Goal: Task Accomplishment & Management: Complete application form

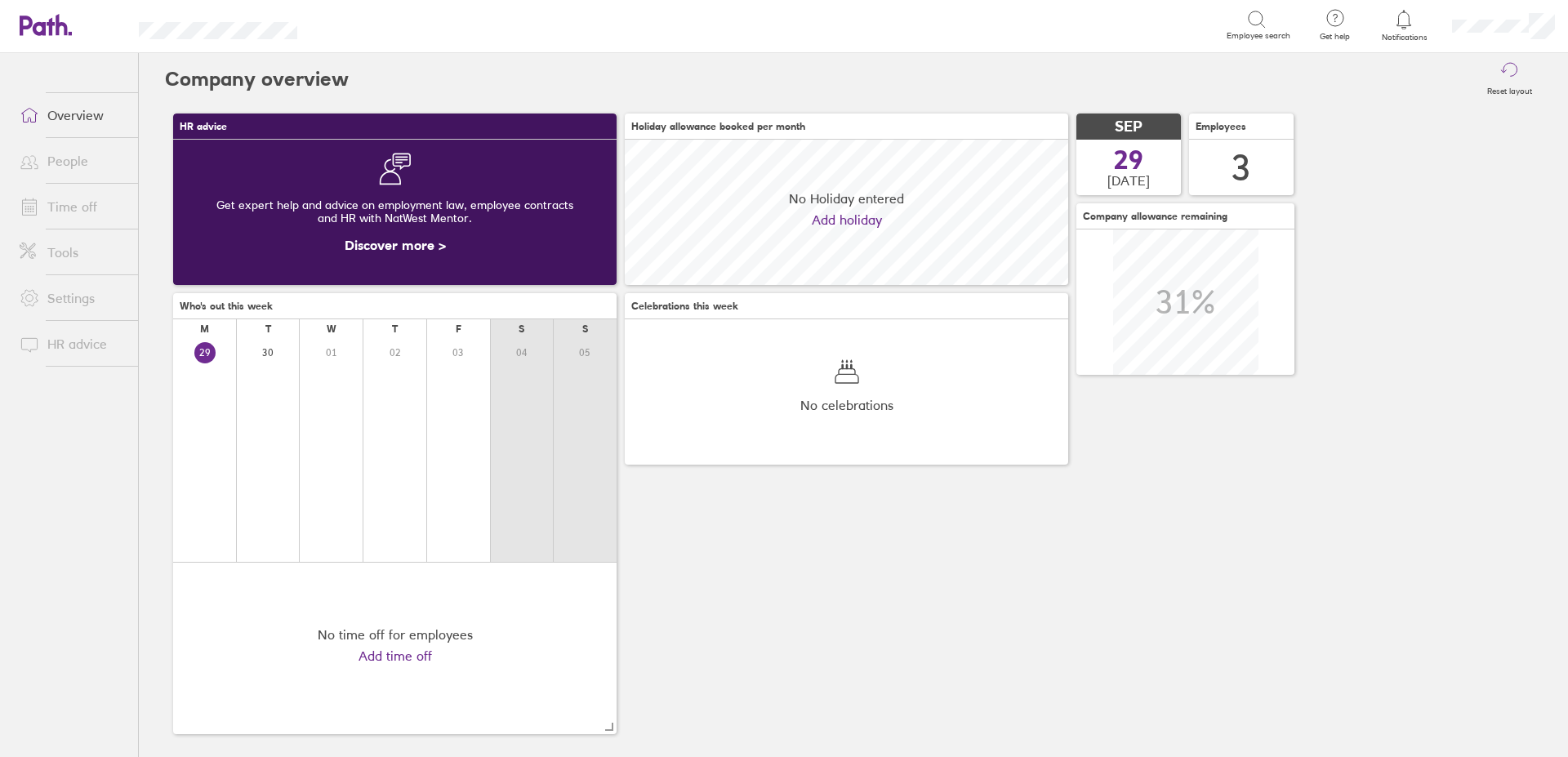
scroll to position [145, 443]
click at [75, 209] on link "Time off" at bounding box center [72, 206] width 132 height 33
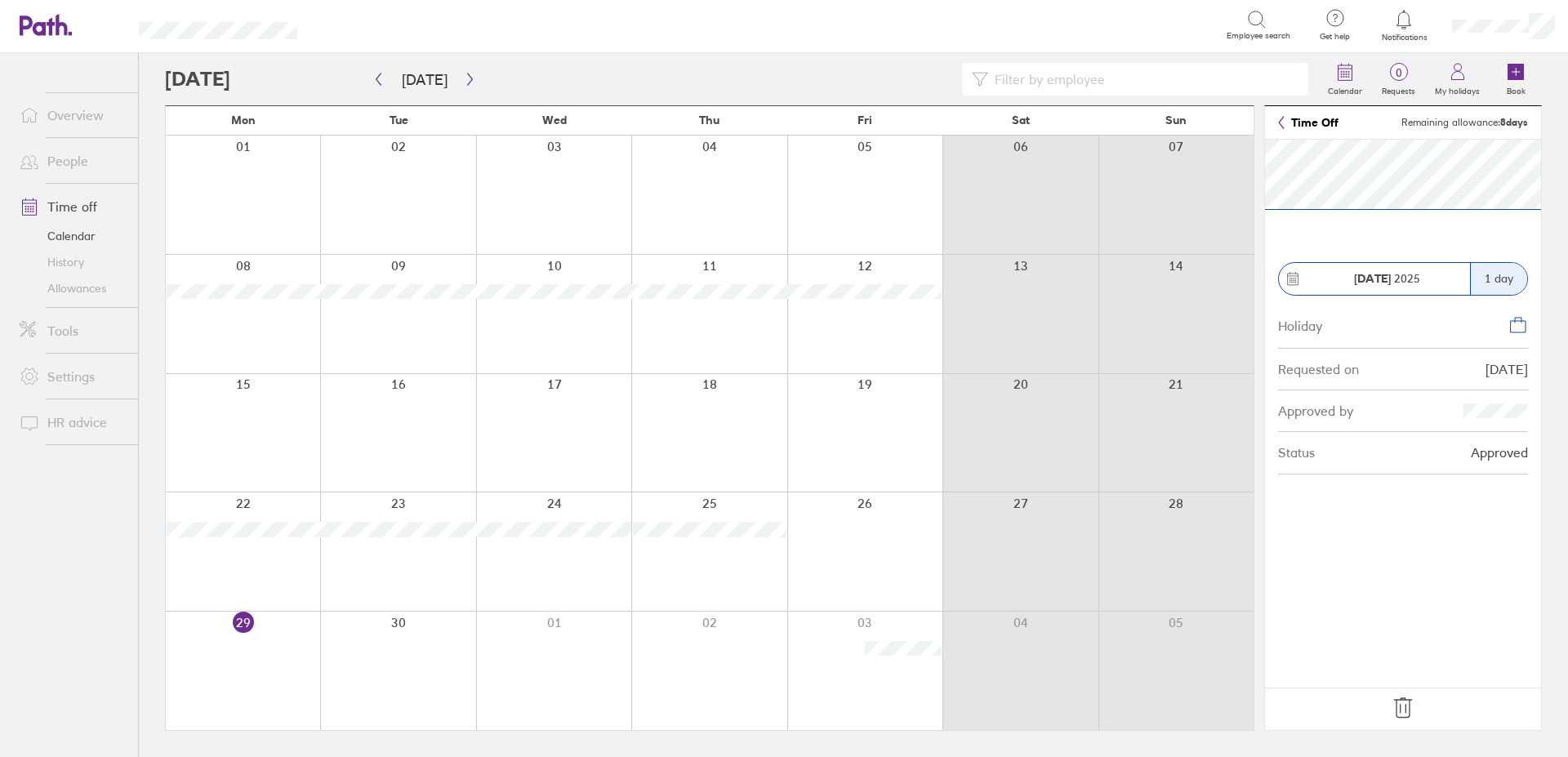
click at [1402, 710] on icon at bounding box center [1402, 708] width 26 height 26
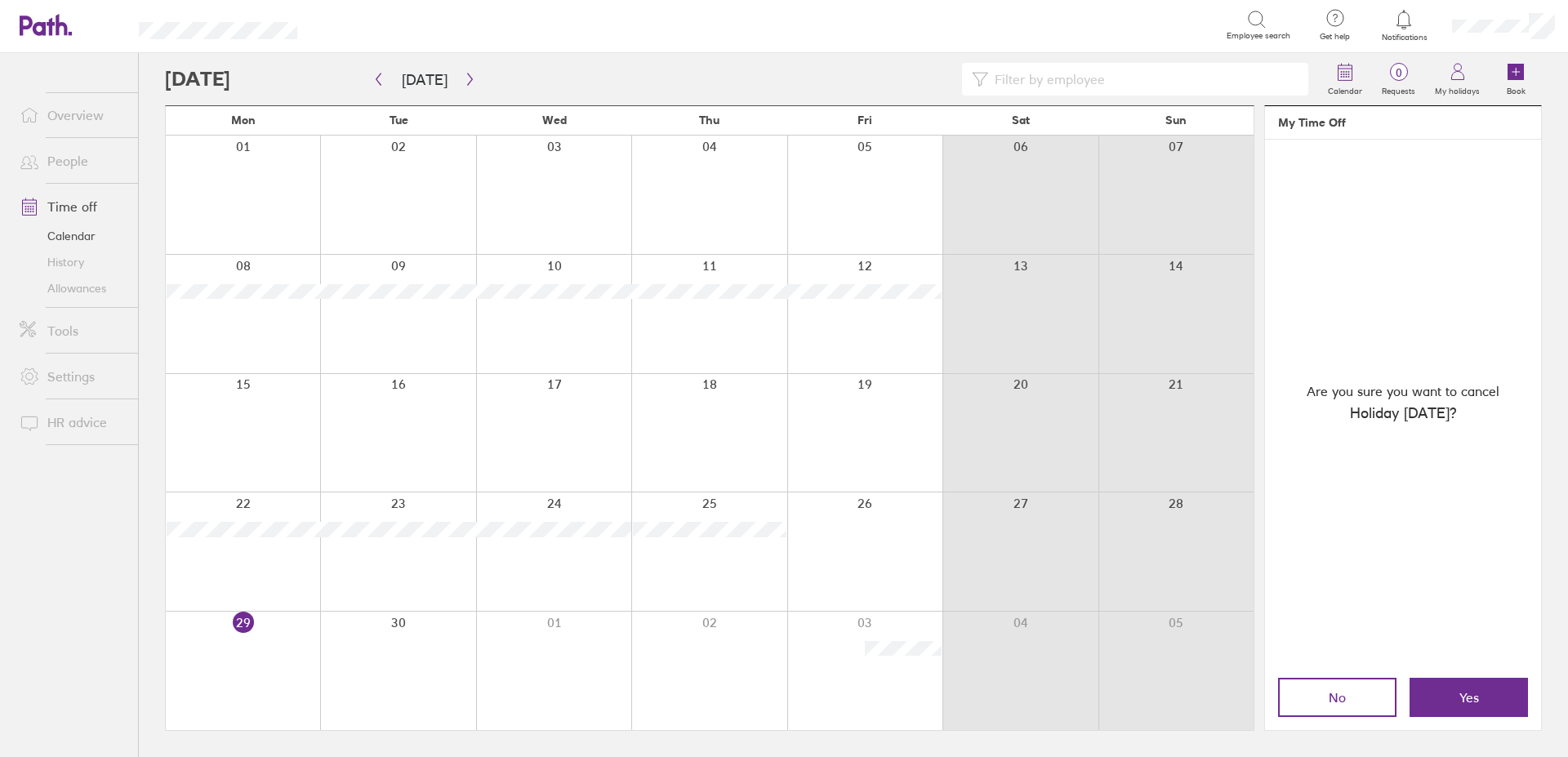
click at [1454, 702] on button "Yes" at bounding box center [1468, 697] width 118 height 39
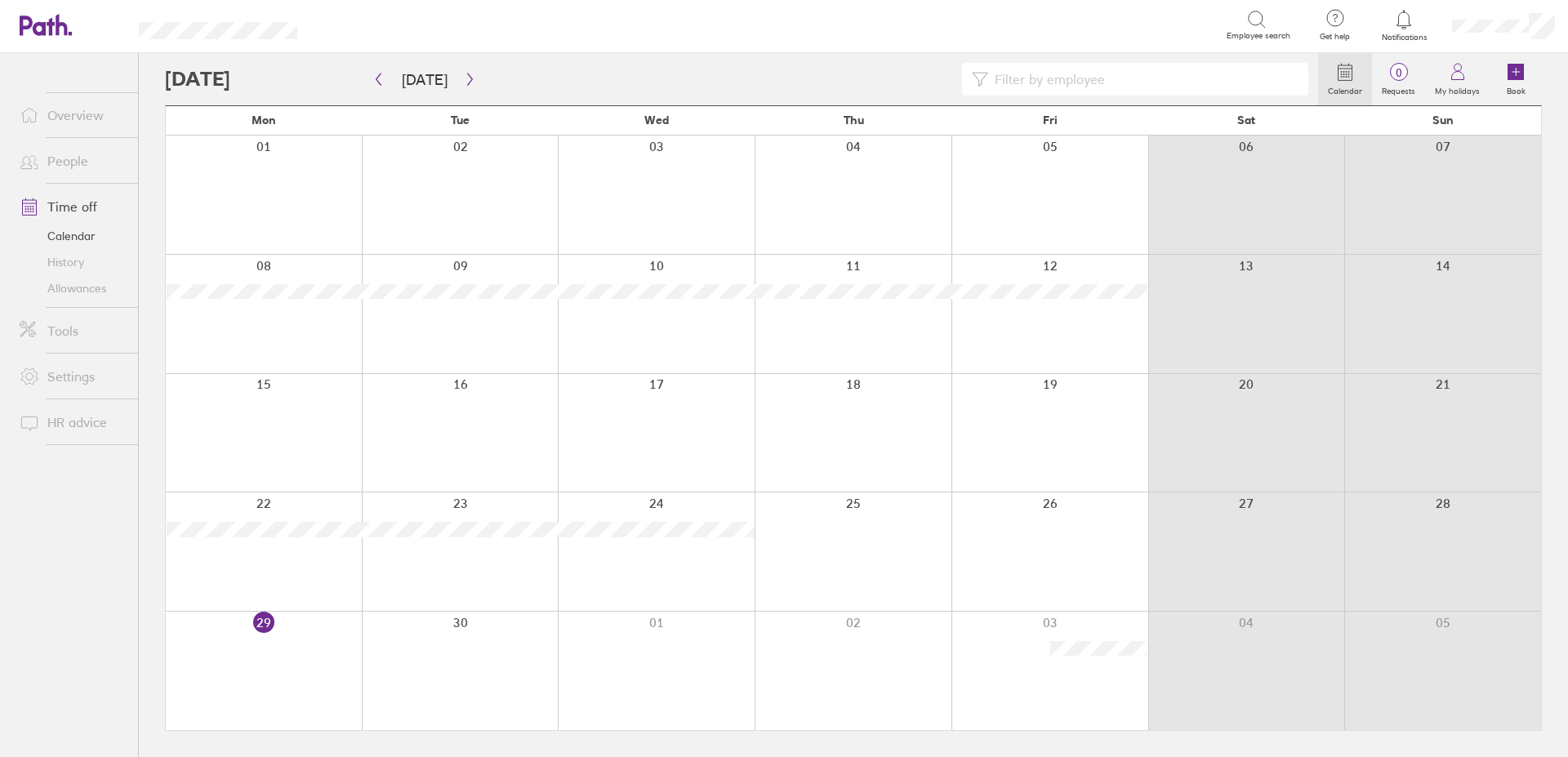
click at [858, 532] on div at bounding box center [852, 552] width 197 height 118
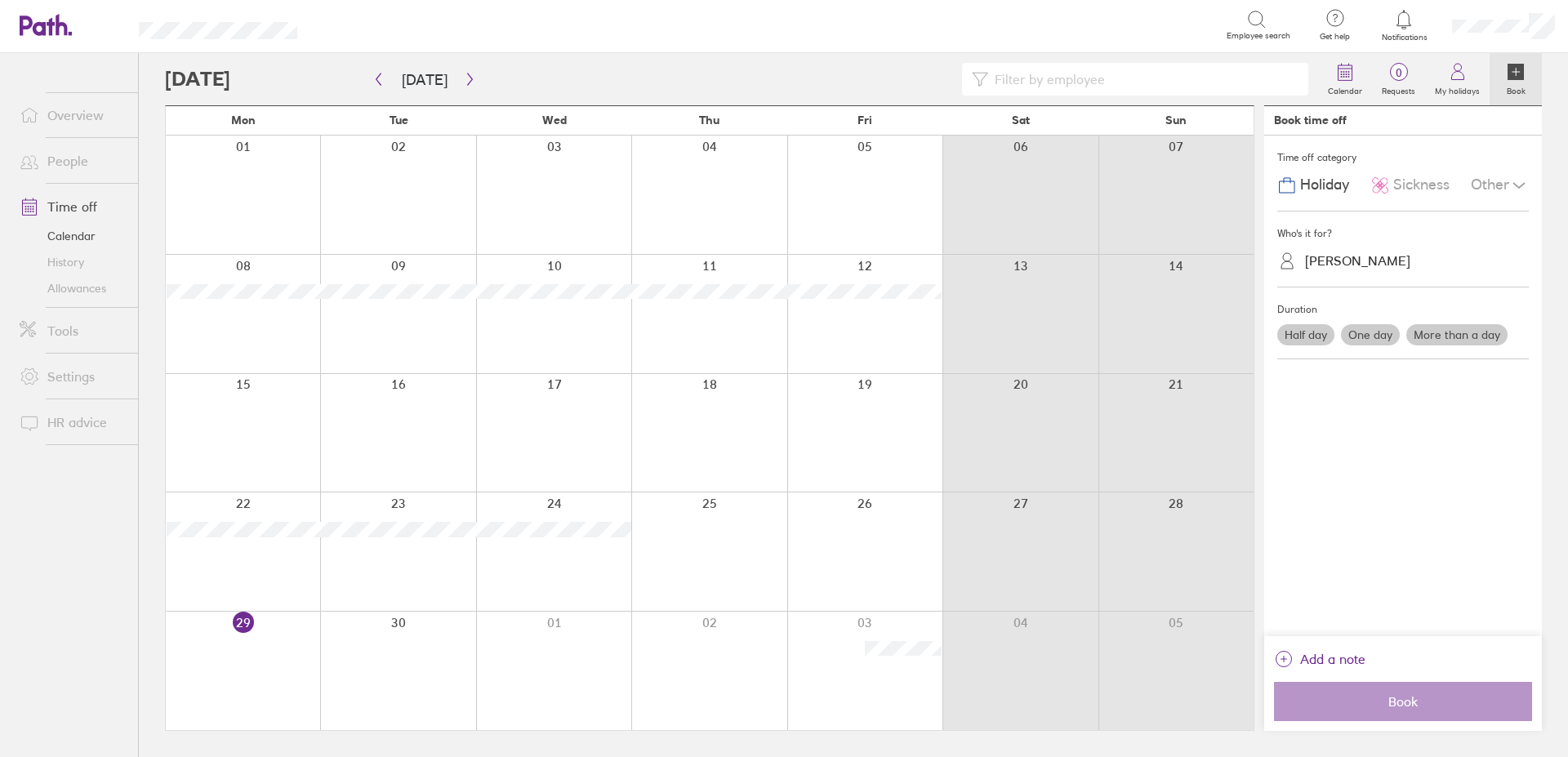
click at [1338, 266] on div "[PERSON_NAME]" at bounding box center [1358, 261] width 106 height 16
click at [1352, 332] on div "[PERSON_NAME]" at bounding box center [1403, 329] width 251 height 29
click at [1307, 332] on label "Half day" at bounding box center [1306, 334] width 57 height 21
click at [0, 0] on input "Half day" at bounding box center [0, 0] width 0 height 0
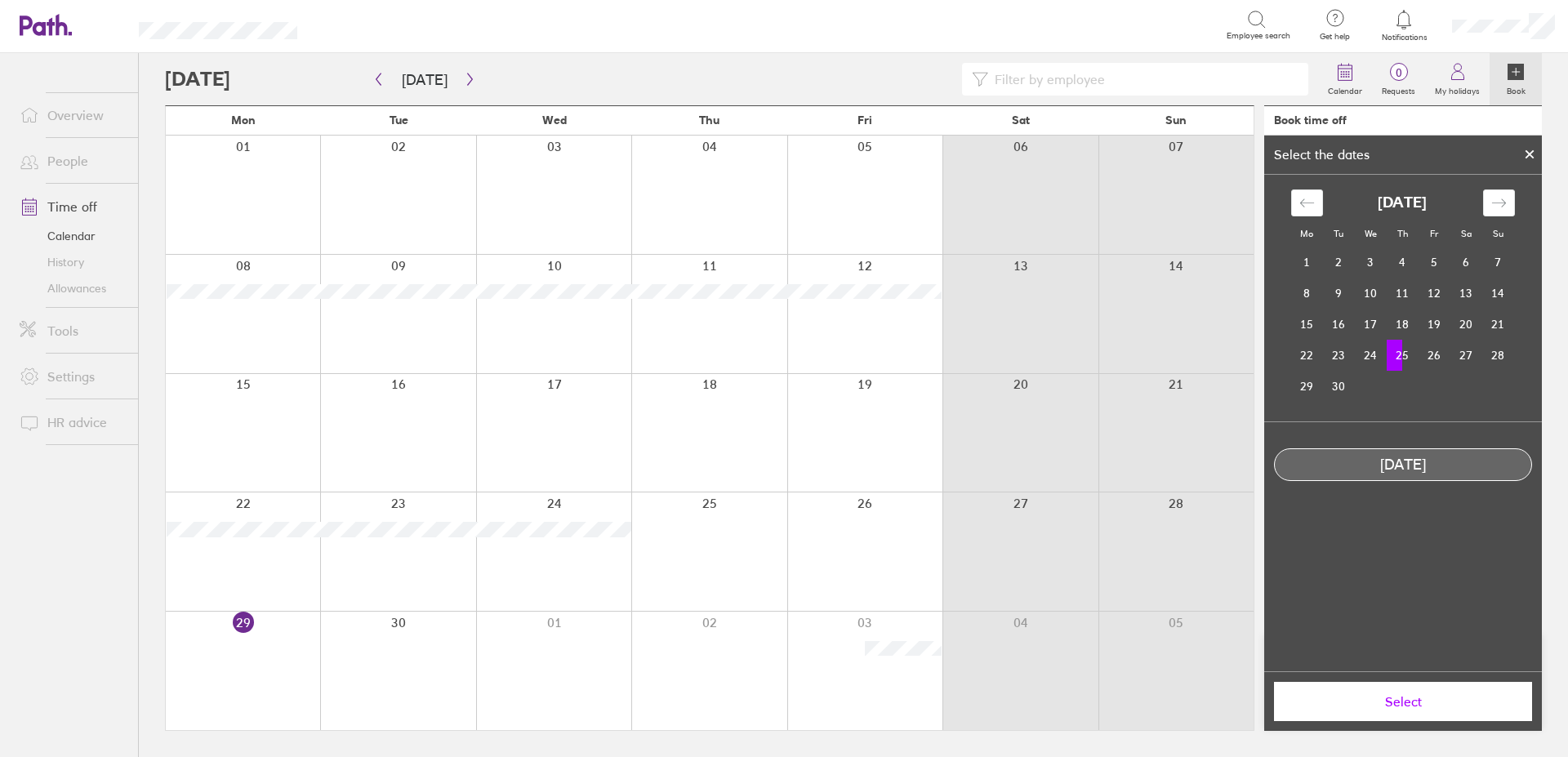
click at [1405, 357] on td "25" at bounding box center [1403, 355] width 32 height 31
click at [1373, 358] on td "24" at bounding box center [1371, 355] width 32 height 31
click at [1403, 357] on td "25" at bounding box center [1403, 355] width 32 height 31
click at [1405, 703] on span "Select" at bounding box center [1403, 702] width 235 height 15
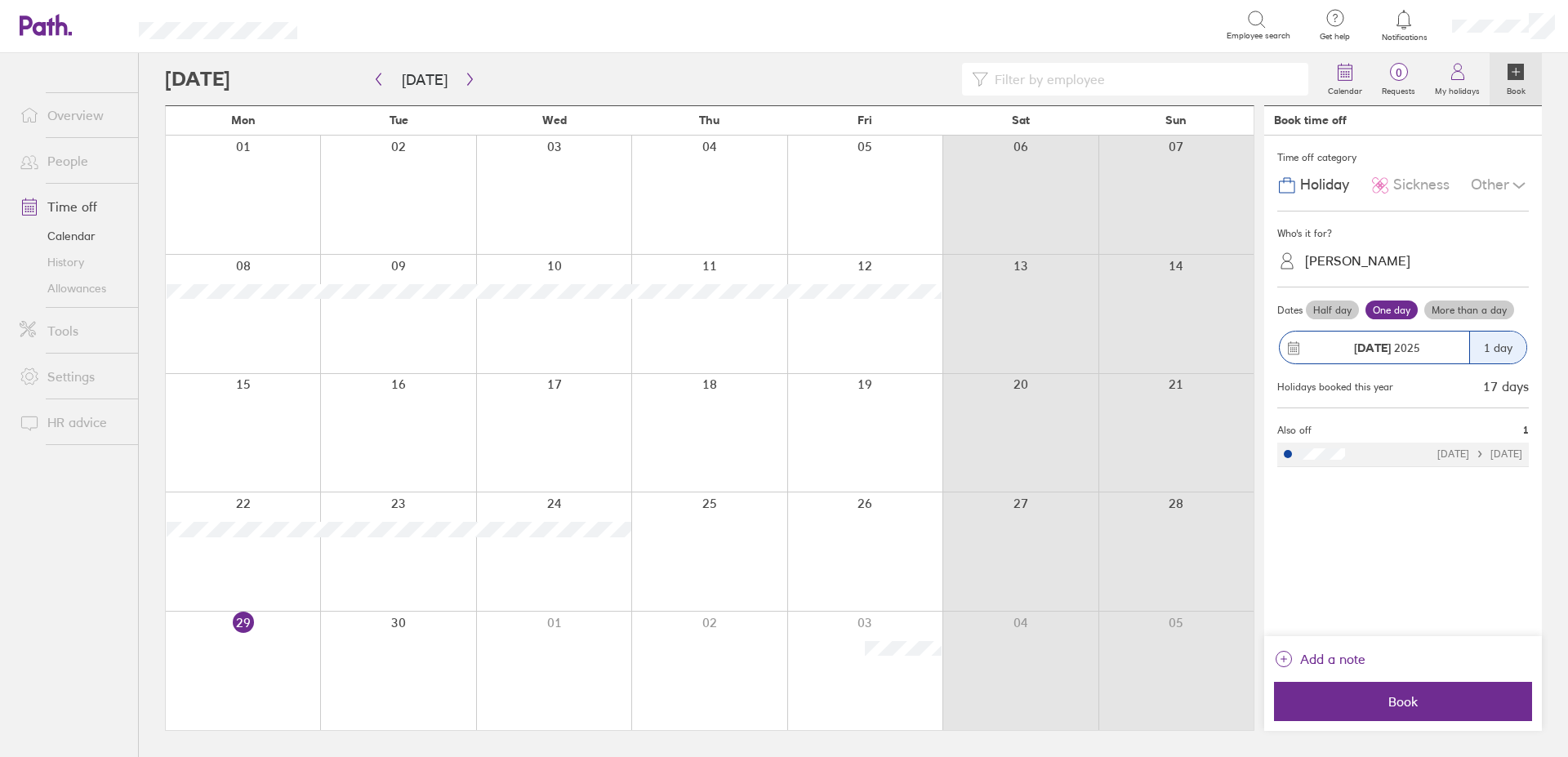
click at [1351, 310] on label "Half day" at bounding box center [1332, 310] width 53 height 19
click at [0, 0] on input "Half day" at bounding box center [0, 0] width 0 height 0
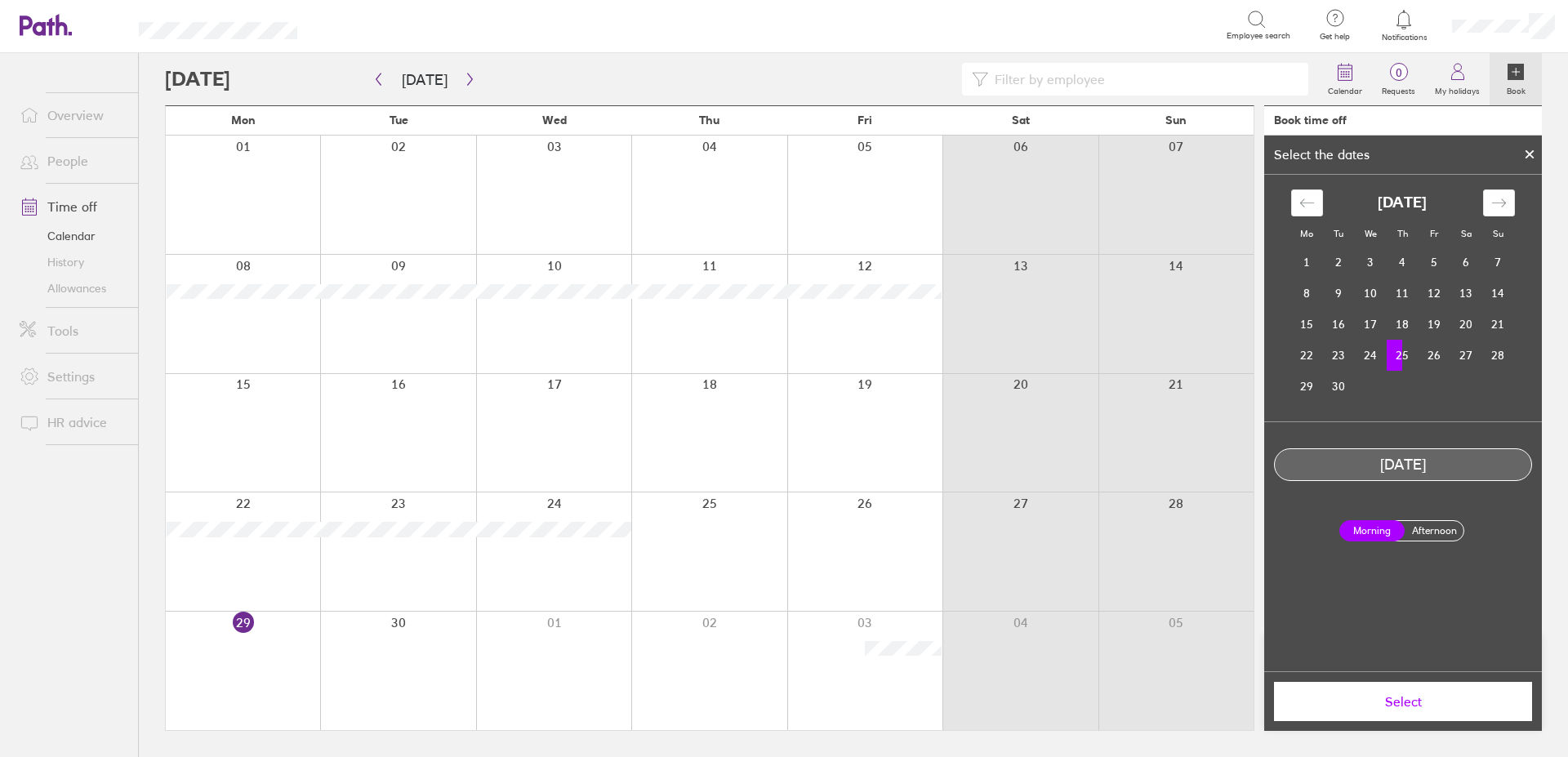
click at [1392, 692] on button "Select" at bounding box center [1403, 702] width 258 height 39
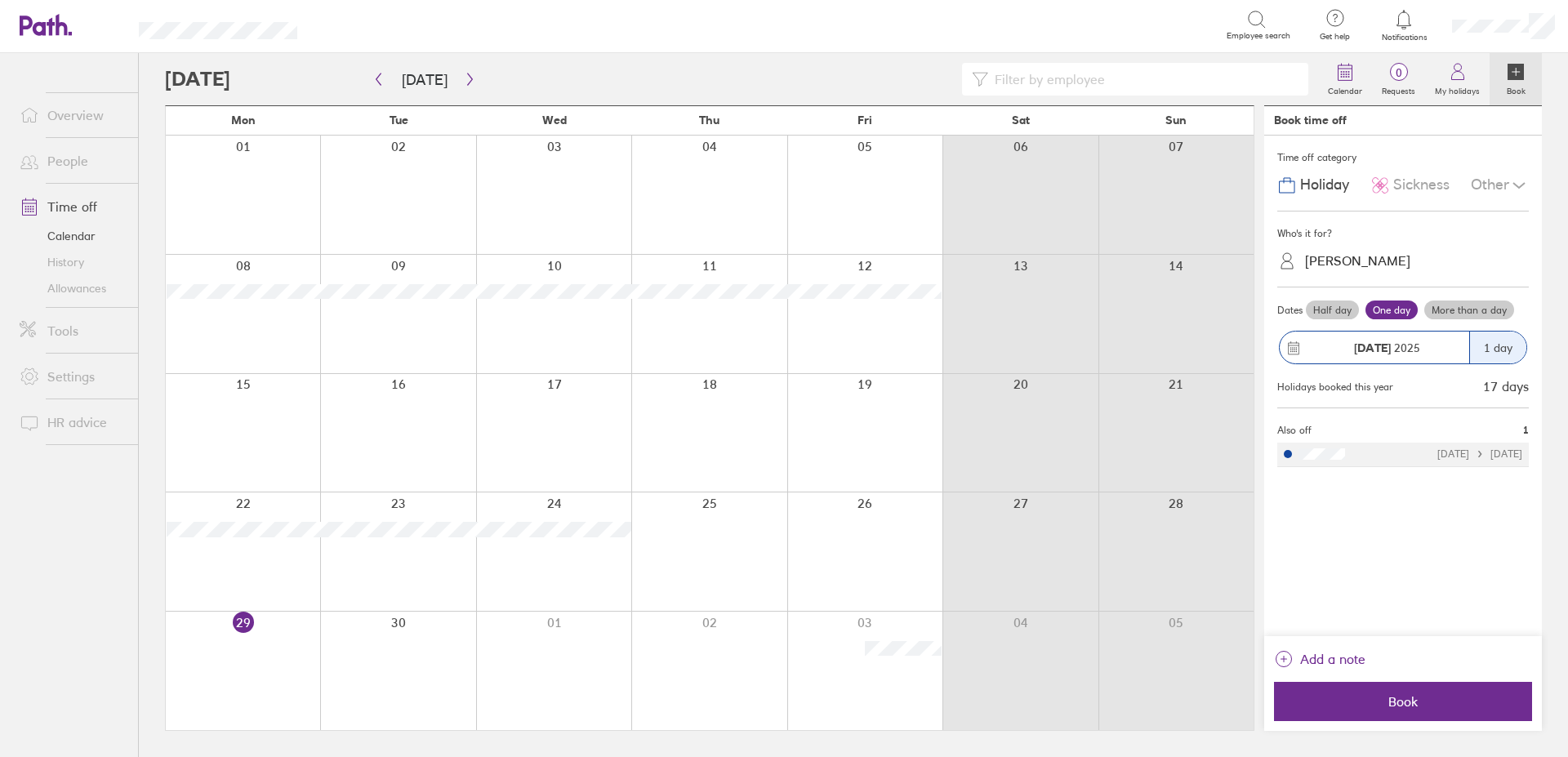
click at [1344, 313] on label "Half day" at bounding box center [1332, 310] width 53 height 19
click at [0, 0] on input "Half day" at bounding box center [0, 0] width 0 height 0
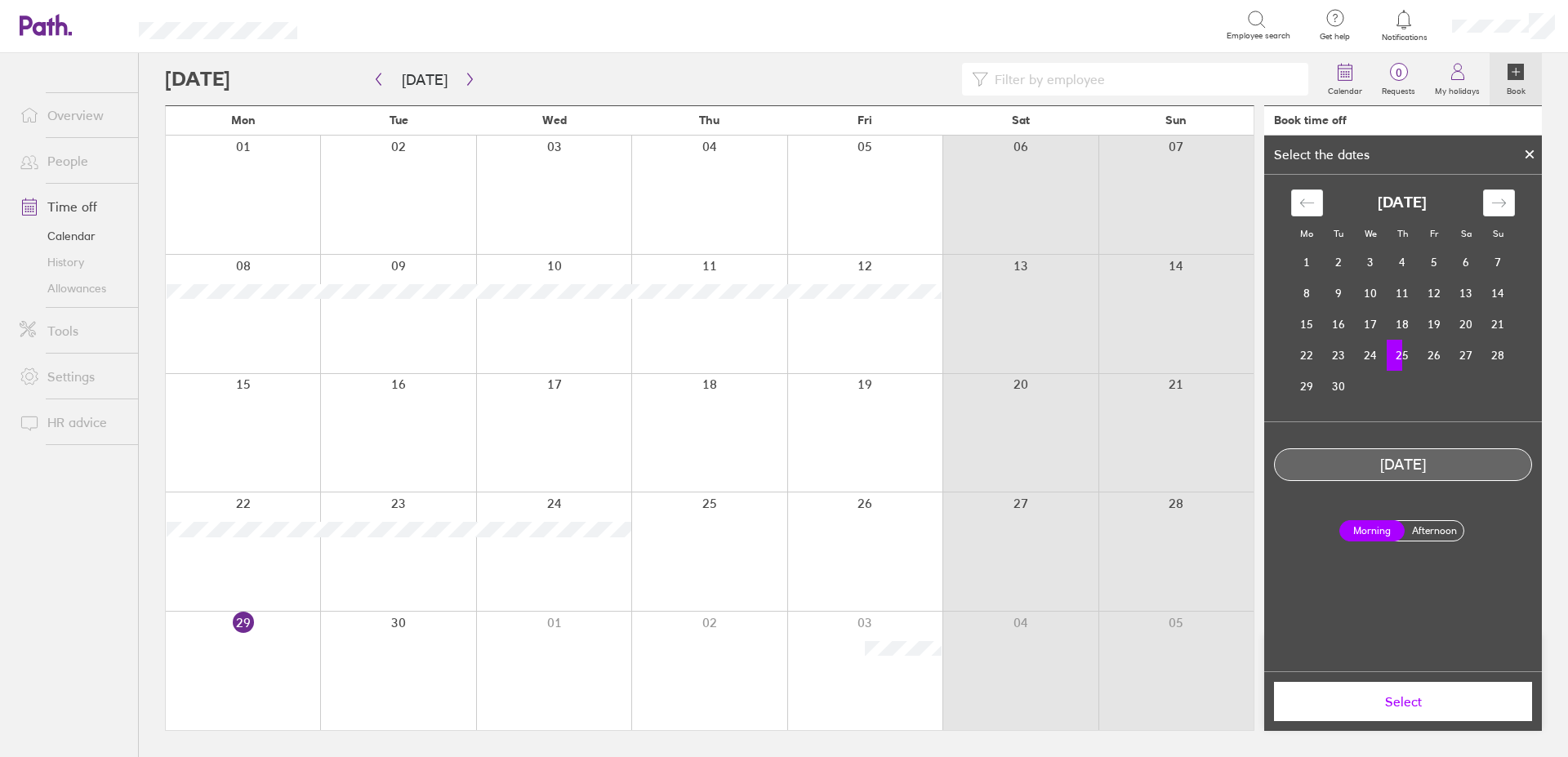
click at [1423, 704] on span "Select" at bounding box center [1403, 702] width 235 height 15
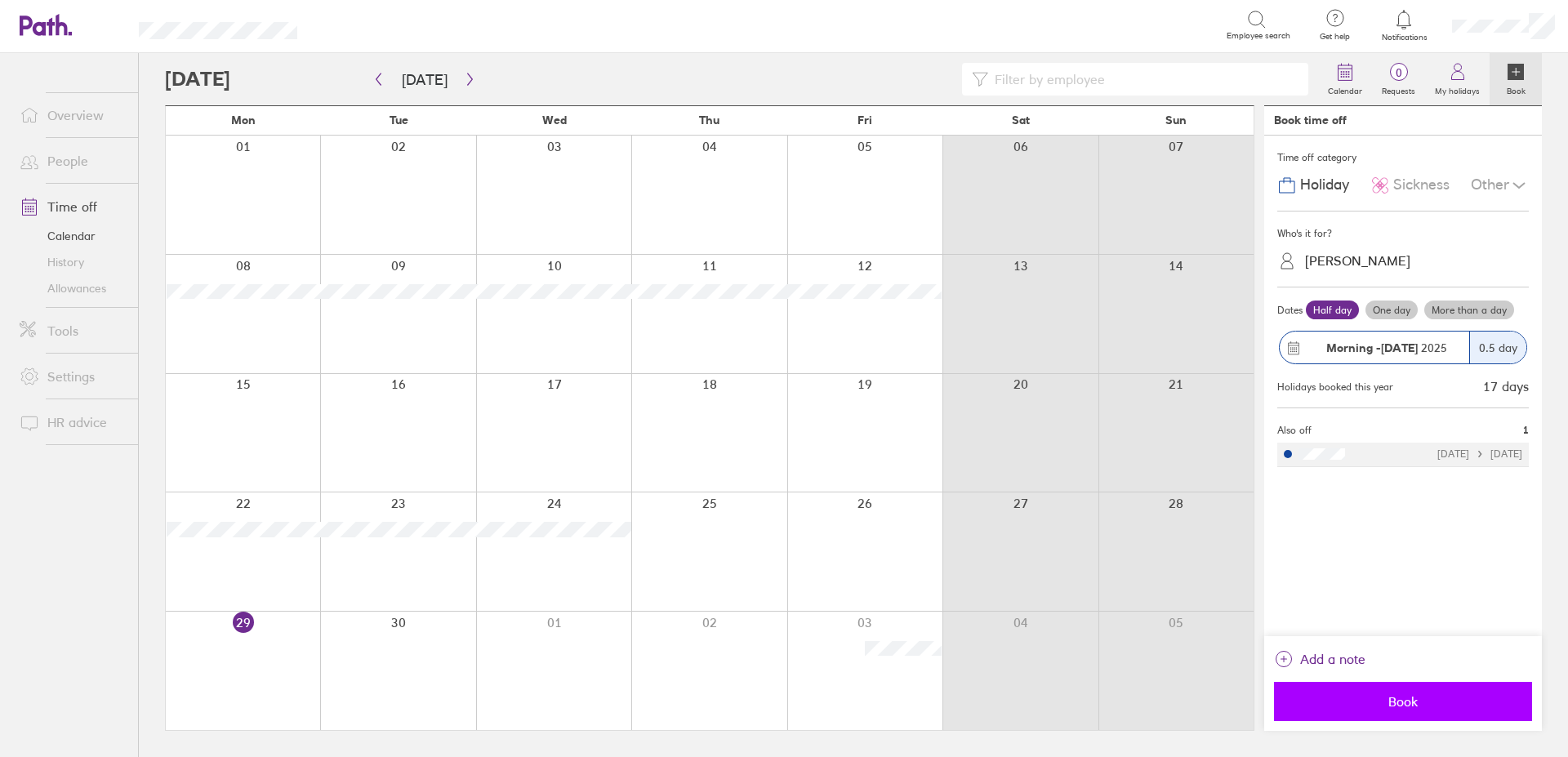
click at [1408, 703] on span "Book" at bounding box center [1403, 702] width 235 height 15
